Goal: Information Seeking & Learning: Learn about a topic

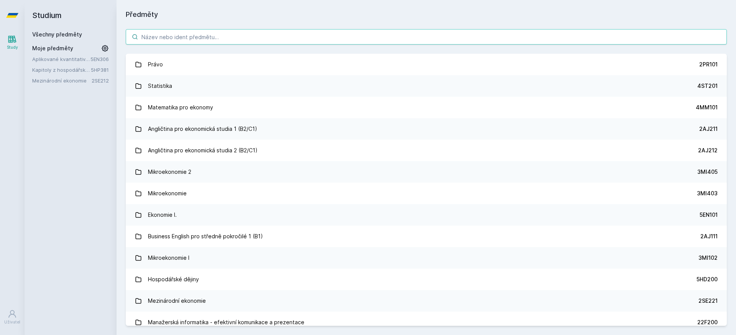
click at [238, 35] on input "search" at bounding box center [426, 36] width 601 height 15
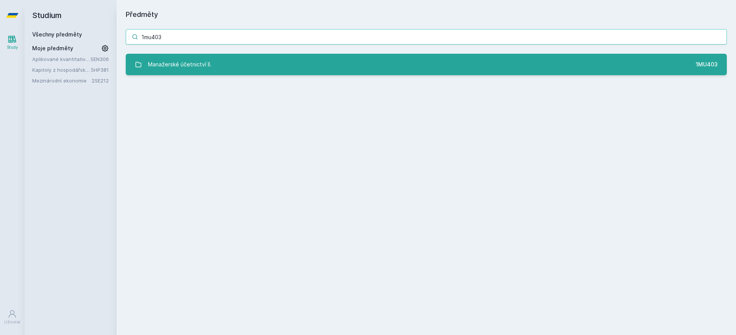
type input "1mu403"
click at [204, 71] on div "Manažerské účetnictví II." at bounding box center [180, 64] width 64 height 15
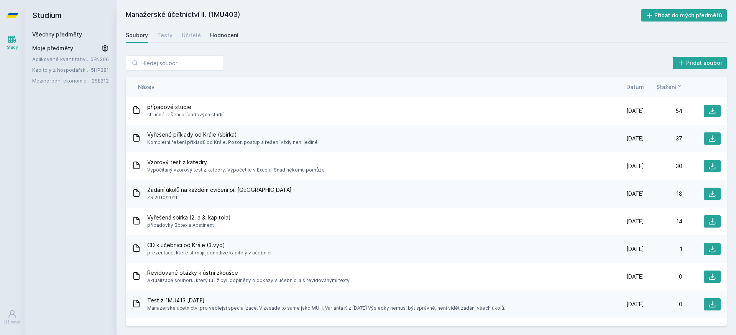
click at [226, 32] on div "Hodnocení" at bounding box center [224, 35] width 28 height 8
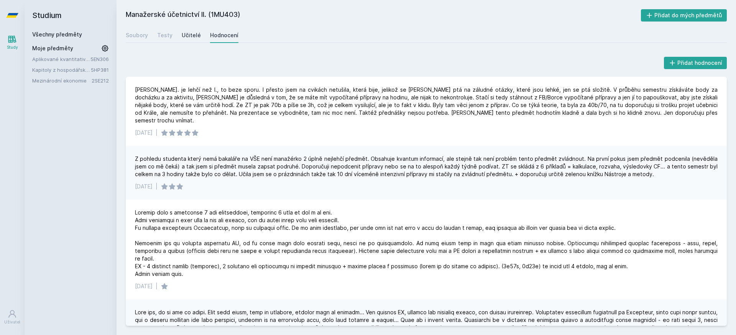
click at [184, 34] on div "Učitelé" at bounding box center [191, 35] width 19 height 8
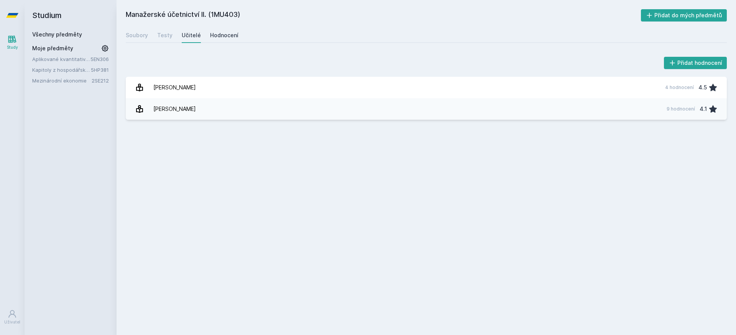
click at [210, 37] on div "Hodnocení" at bounding box center [224, 35] width 28 height 8
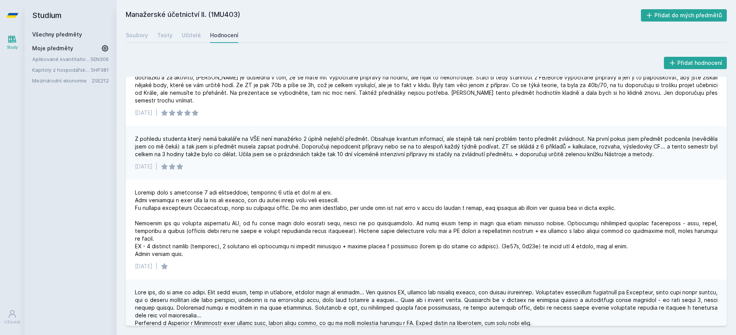
scroll to position [29, 0]
